Goal: Task Accomplishment & Management: Complete application form

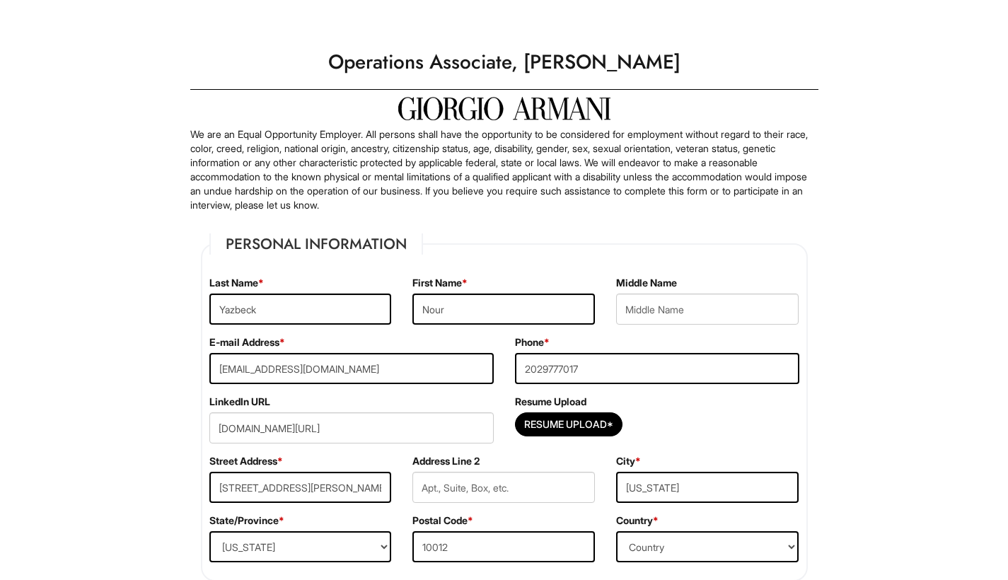
select select "NY"
select select "[GEOGRAPHIC_DATA]"
select select "Yes"
select Required "Yes"
select select "Yes"
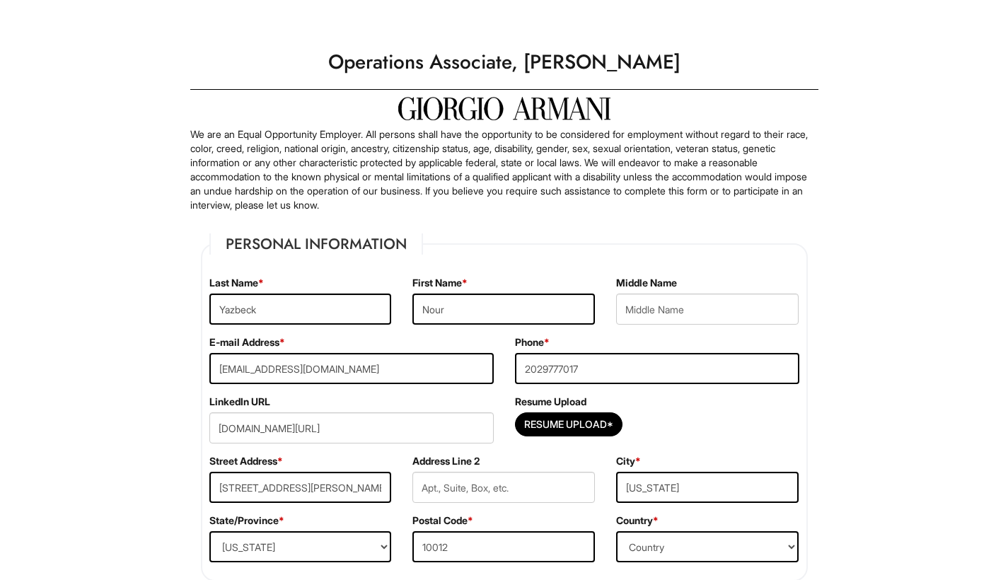
select select "Y"
select select "9"
select select "2020"
select select "12"
select select "2024"
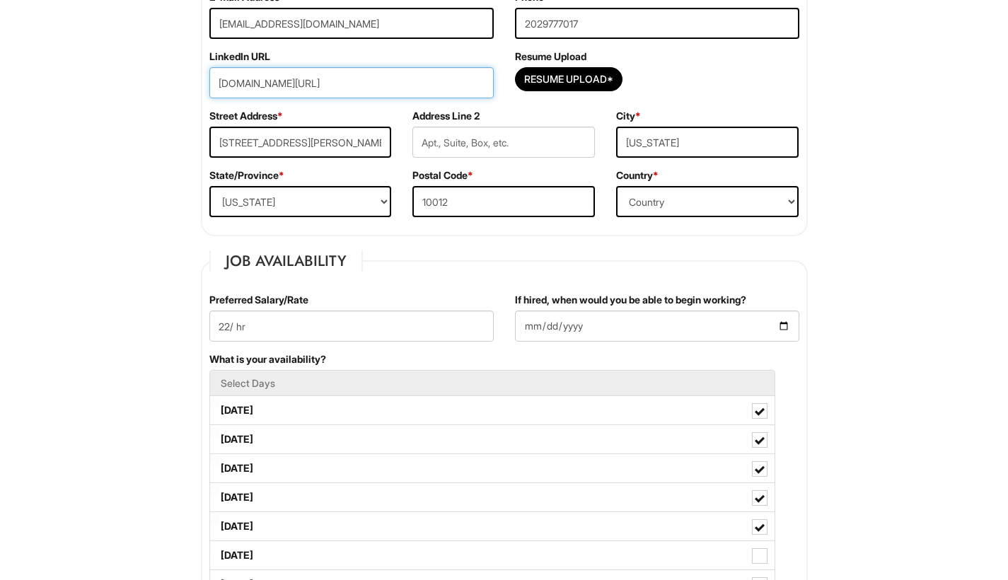
scroll to position [594, 0]
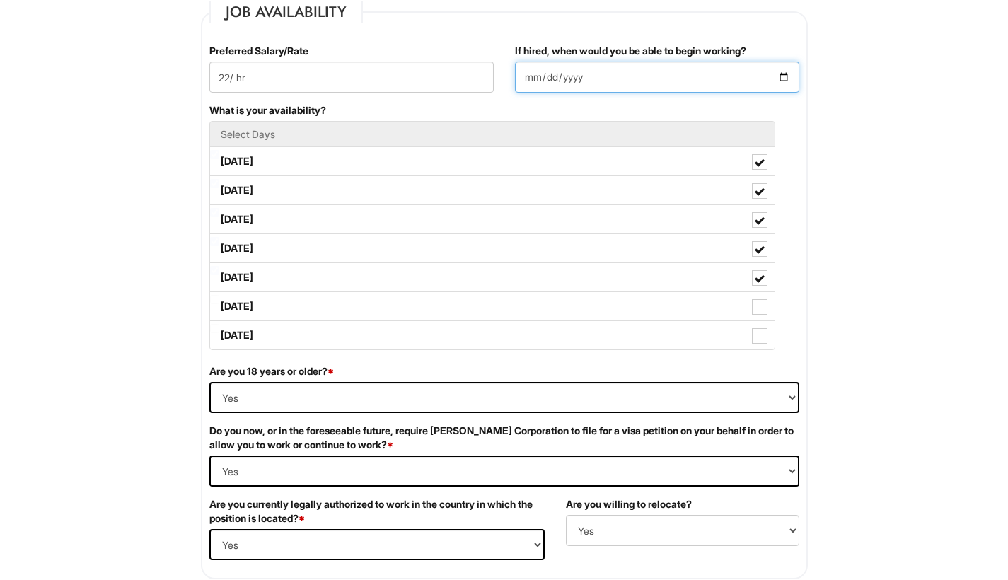
click at [603, 80] on input "[DATE]" at bounding box center [657, 77] width 284 height 31
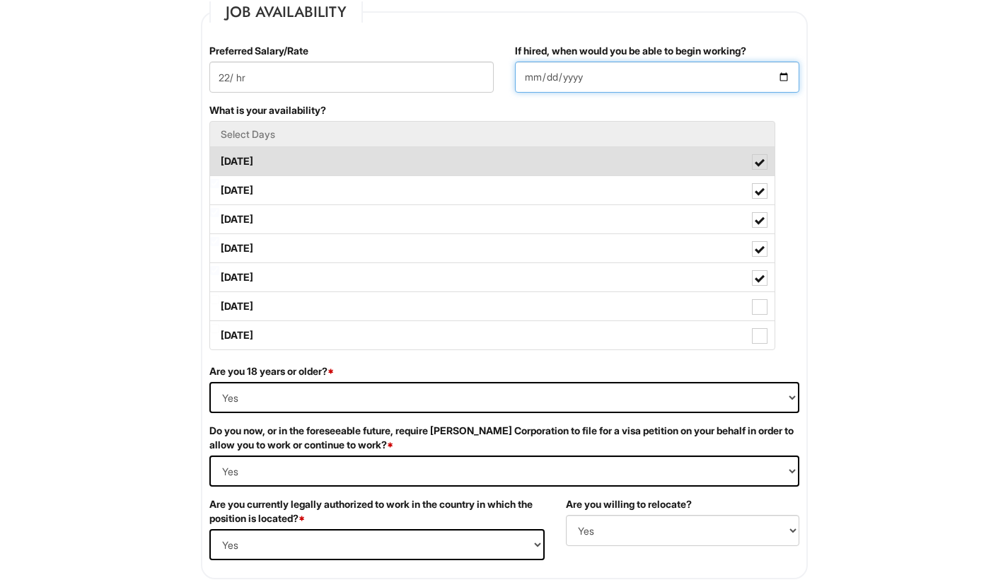
type input "[DATE]"
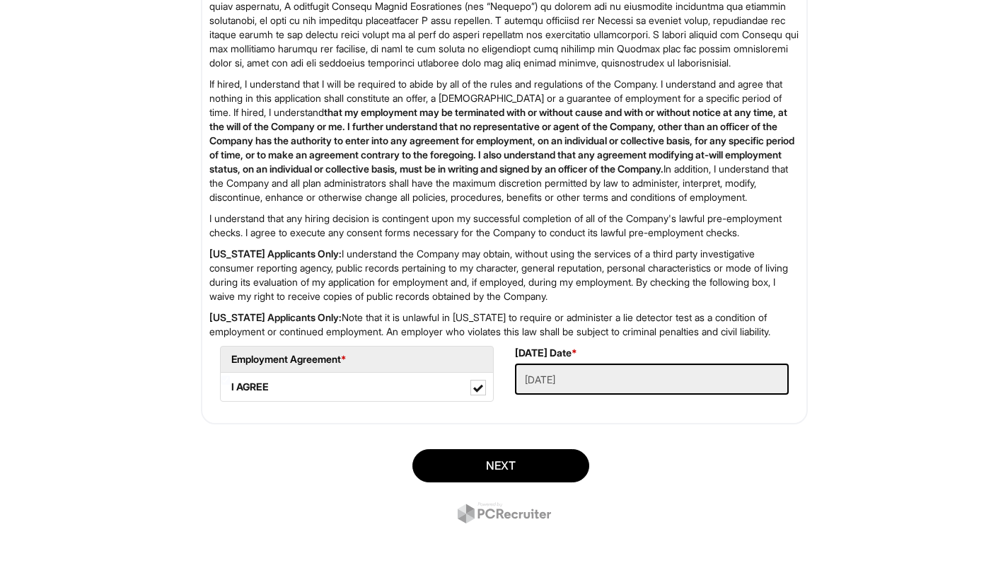
click at [507, 460] on button "Next" at bounding box center [500, 465] width 177 height 33
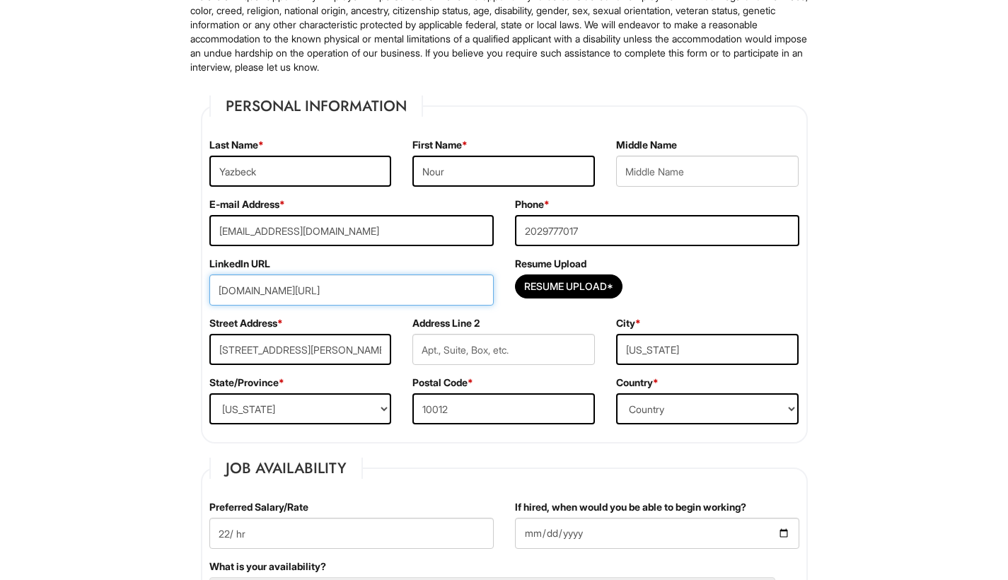
click at [441, 289] on input "[DOMAIN_NAME][URL]" at bounding box center [351, 289] width 284 height 31
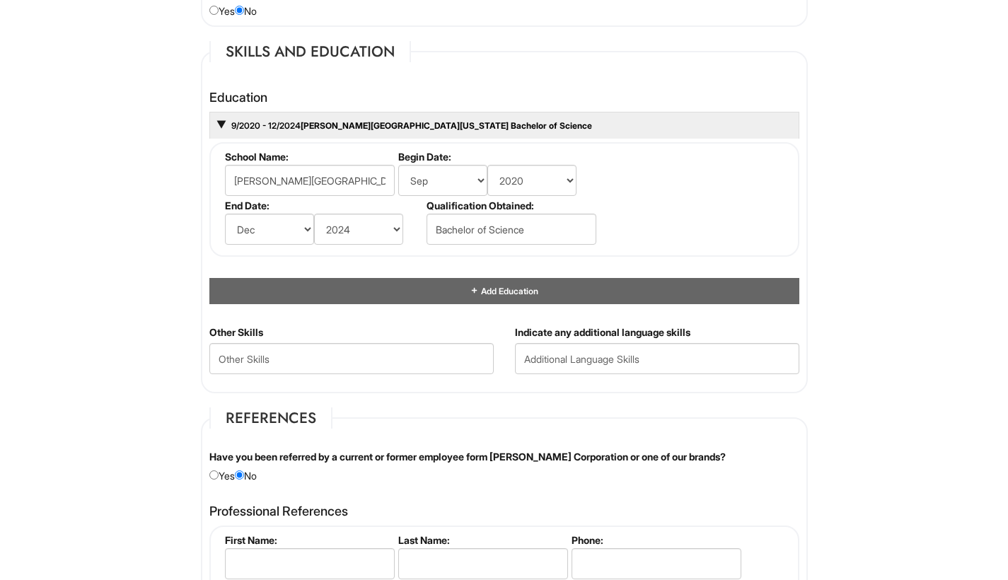
scroll to position [2234, 0]
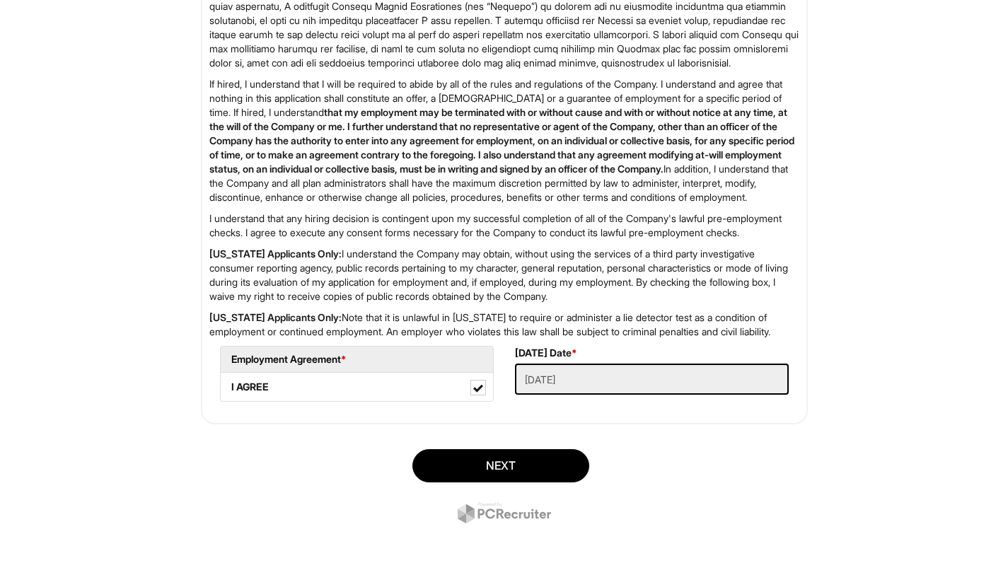
click at [532, 488] on div "Next" at bounding box center [504, 488] width 628 height 99
click at [531, 468] on button "Next" at bounding box center [500, 465] width 177 height 33
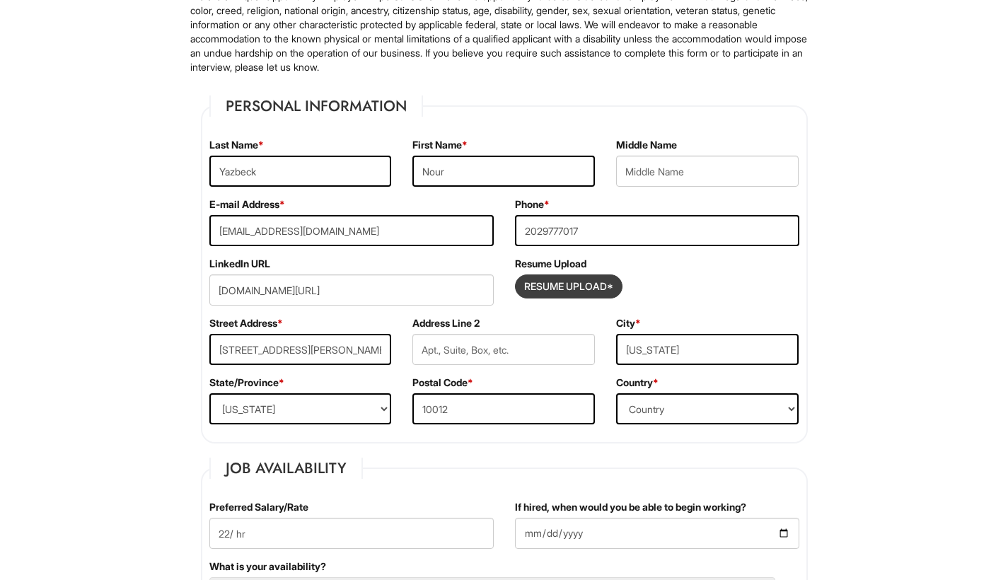
click at [562, 285] on input "Resume Upload*" at bounding box center [569, 286] width 106 height 23
type input "C:\fakepath\NY - Resume [DATE].pdf"
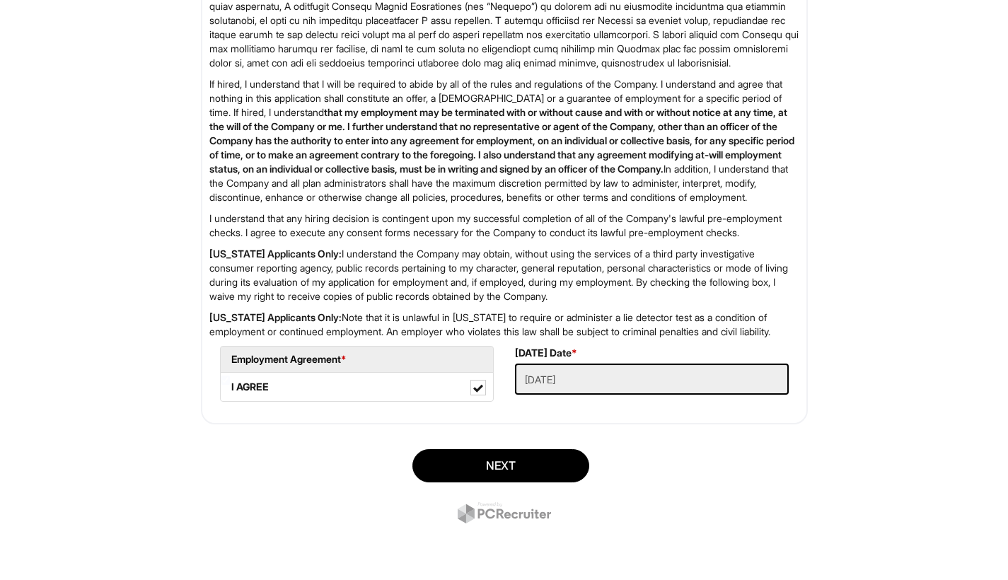
click at [545, 460] on button "Next" at bounding box center [500, 465] width 177 height 33
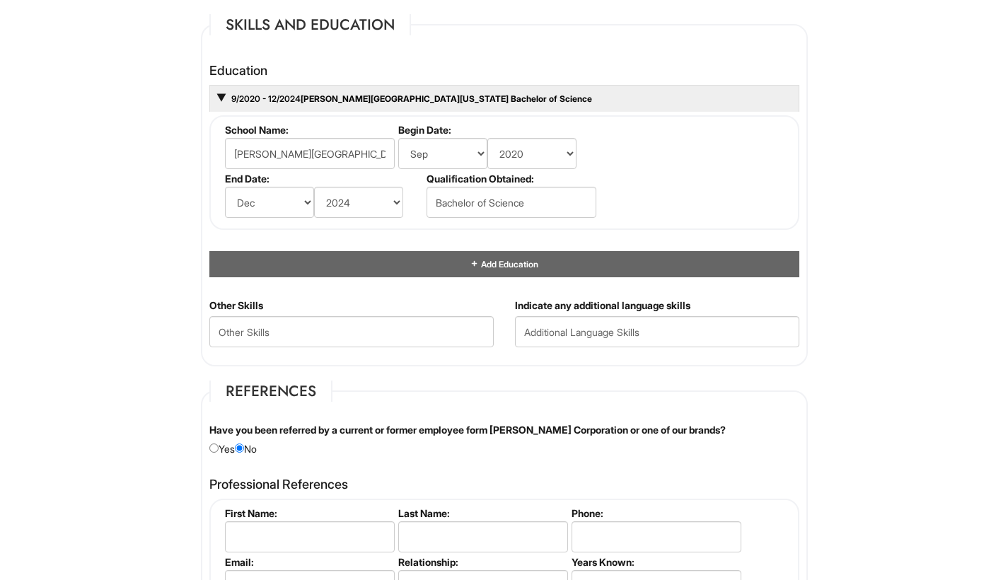
scroll to position [2234, 0]
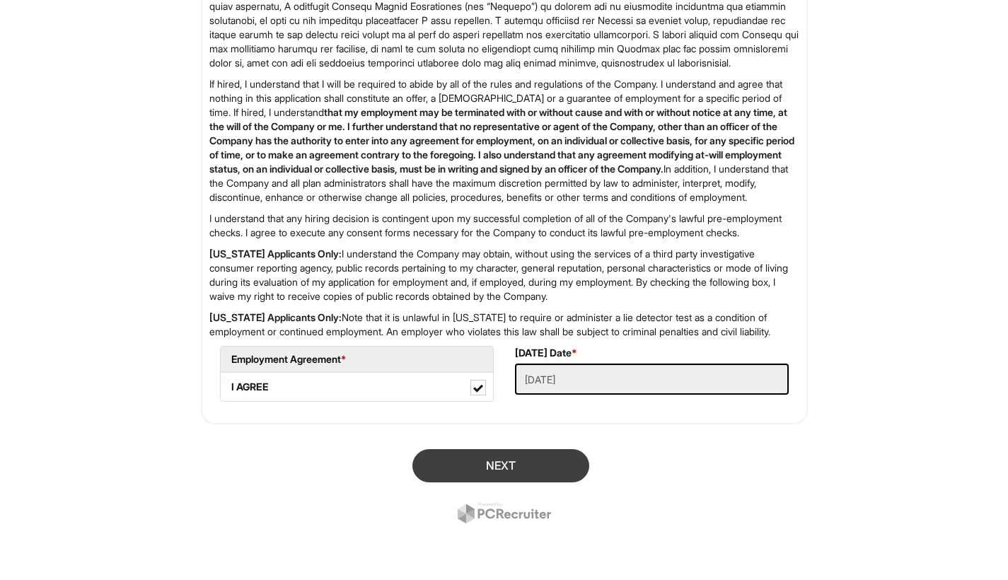
click at [482, 458] on button "Next" at bounding box center [500, 465] width 177 height 33
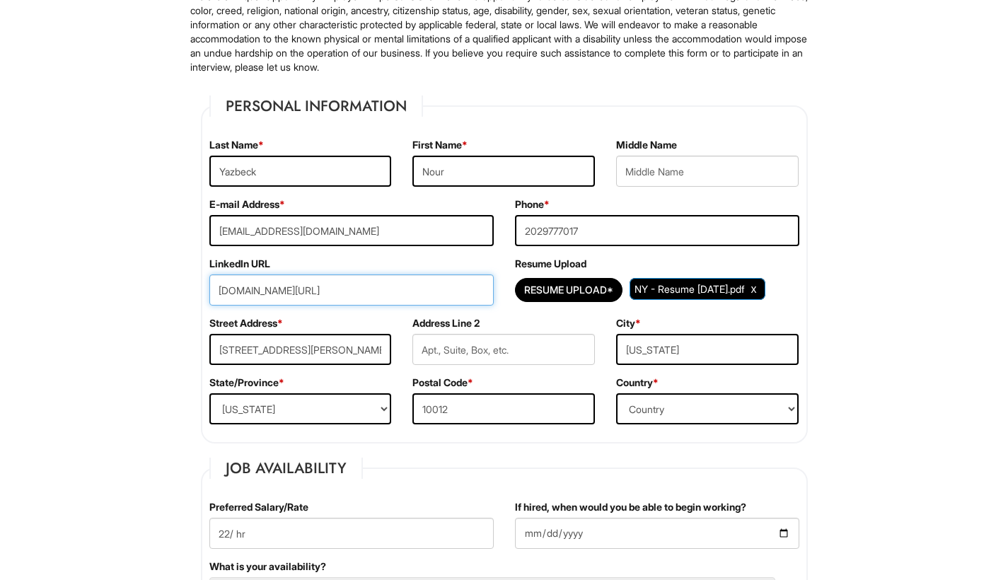
drag, startPoint x: 319, startPoint y: 292, endPoint x: 207, endPoint y: 291, distance: 112.5
click at [207, 291] on div "LinkedIn URL [DOMAIN_NAME][URL]" at bounding box center [352, 286] width 306 height 59
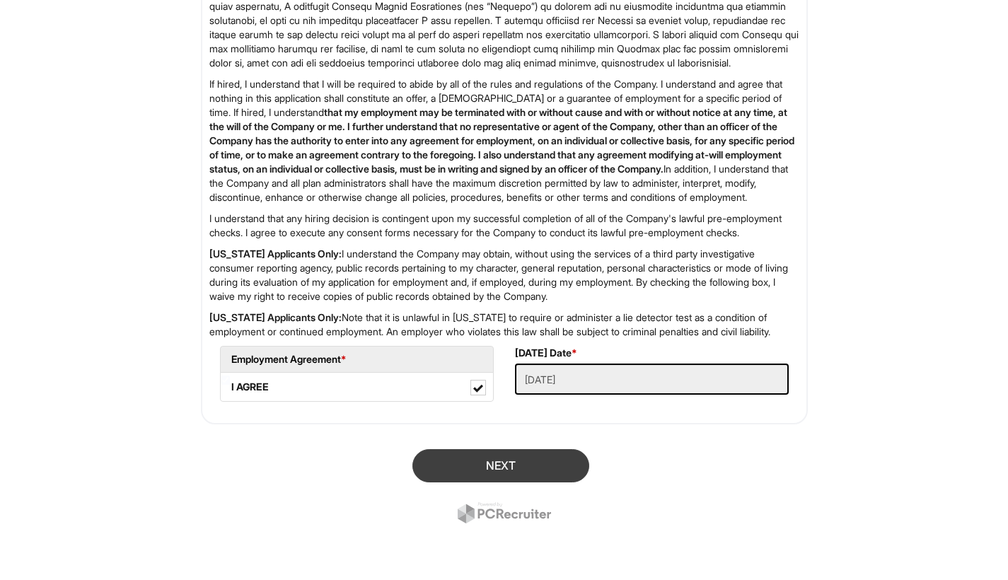
click at [511, 473] on button "Next" at bounding box center [500, 465] width 177 height 33
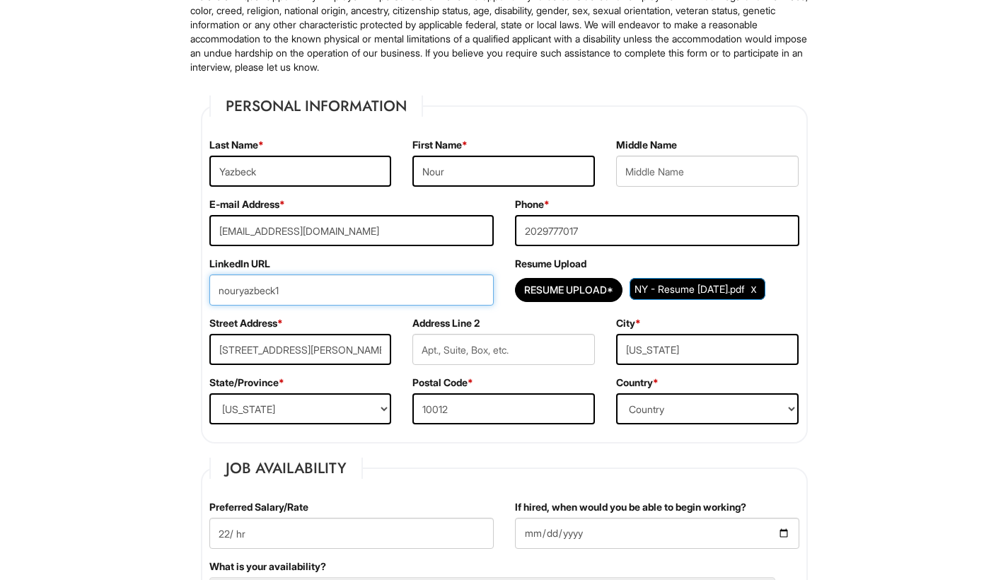
click at [408, 301] on input "nouryazbeck1" at bounding box center [351, 289] width 284 height 31
click at [323, 288] on input "nouryazbeck1" at bounding box center [351, 289] width 284 height 31
paste input "[DOMAIN_NAME][URL]"
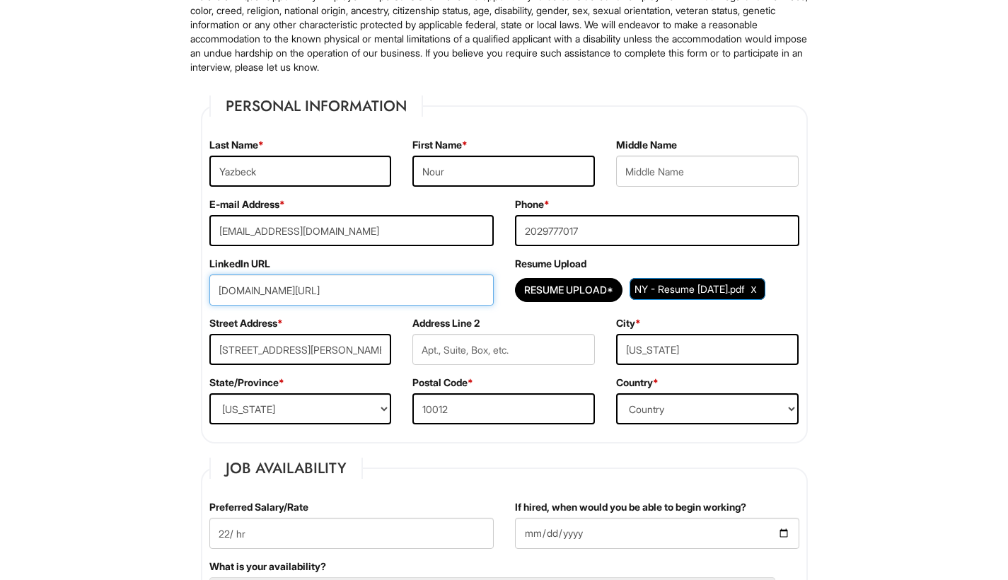
scroll to position [2234, 0]
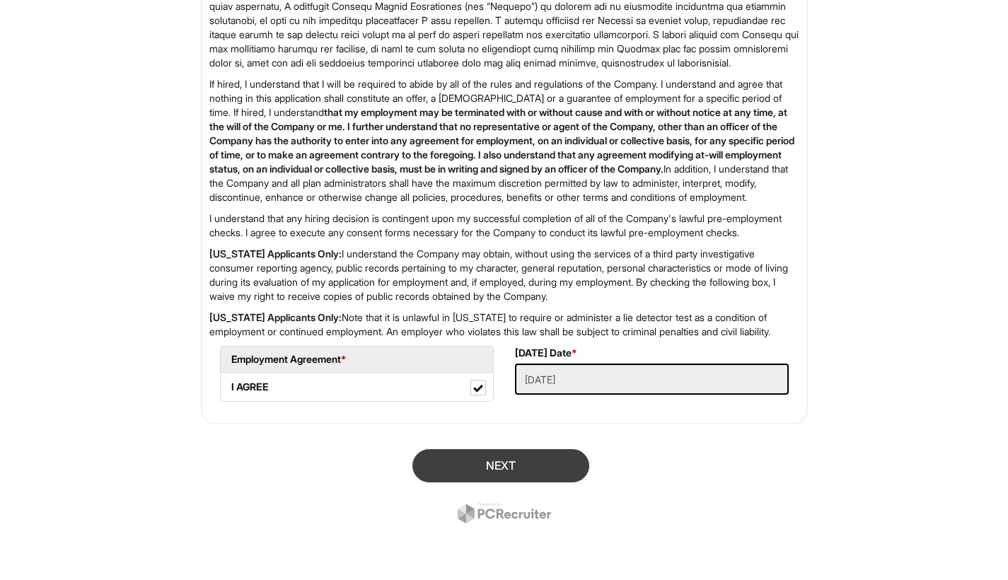
type input "[DOMAIN_NAME][URL]"
click at [470, 462] on button "Next" at bounding box center [500, 465] width 177 height 33
